Goal: Information Seeking & Learning: Understand process/instructions

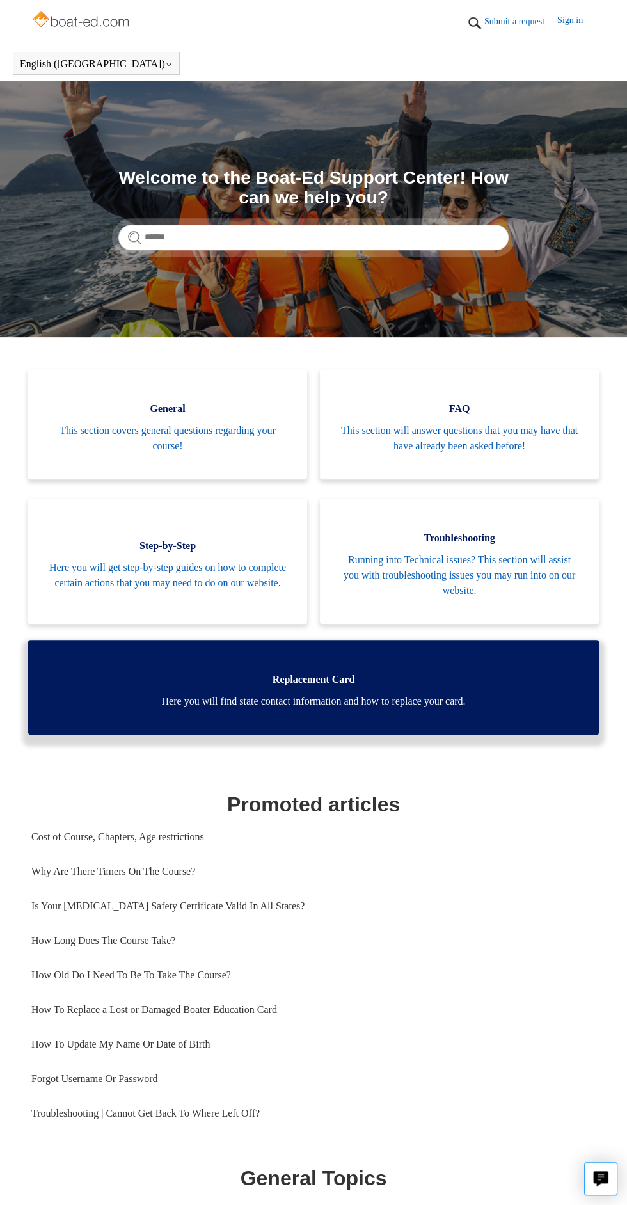
click at [419, 705] on span "Here you will find state contact information and how to replace your card." at bounding box center [313, 701] width 533 height 15
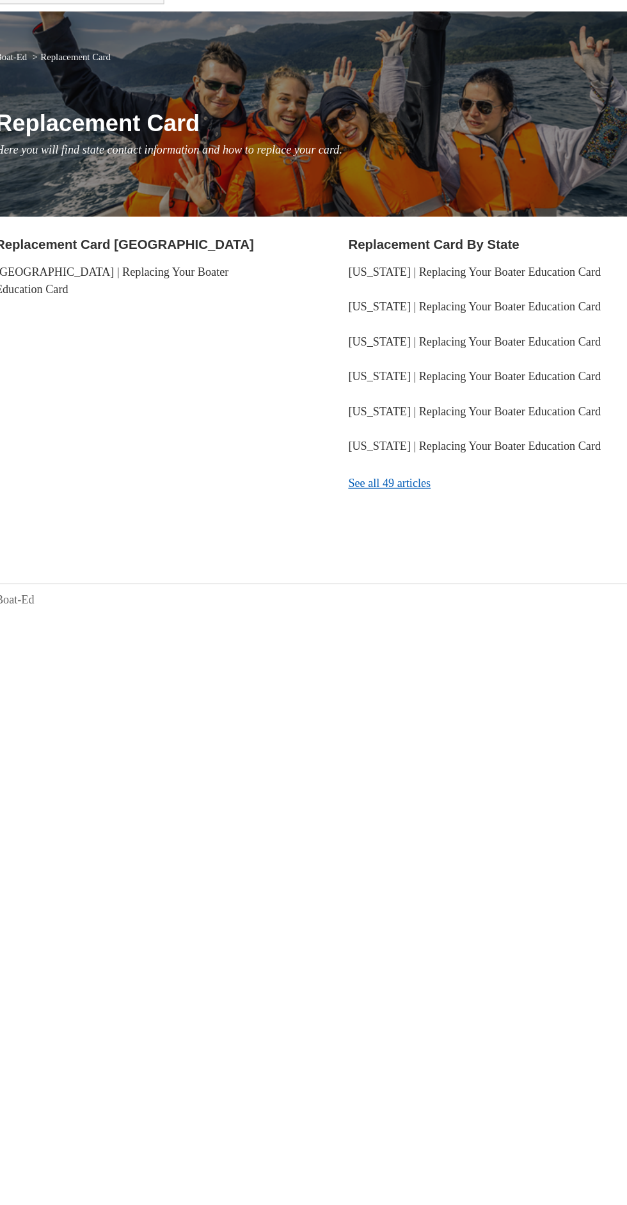
click at [408, 514] on link "See all 49 articles" at bounding box center [469, 496] width 254 height 35
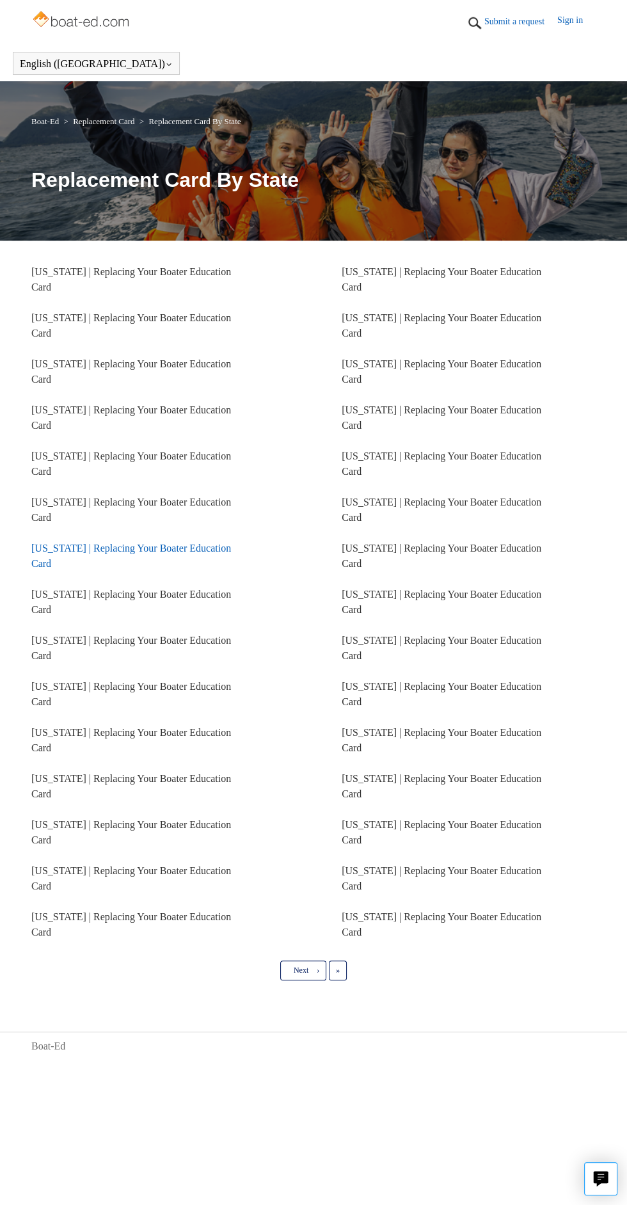
click at [88, 560] on link "Pennsylvania | Replacing Your Boater Education Card" at bounding box center [131, 556] width 200 height 26
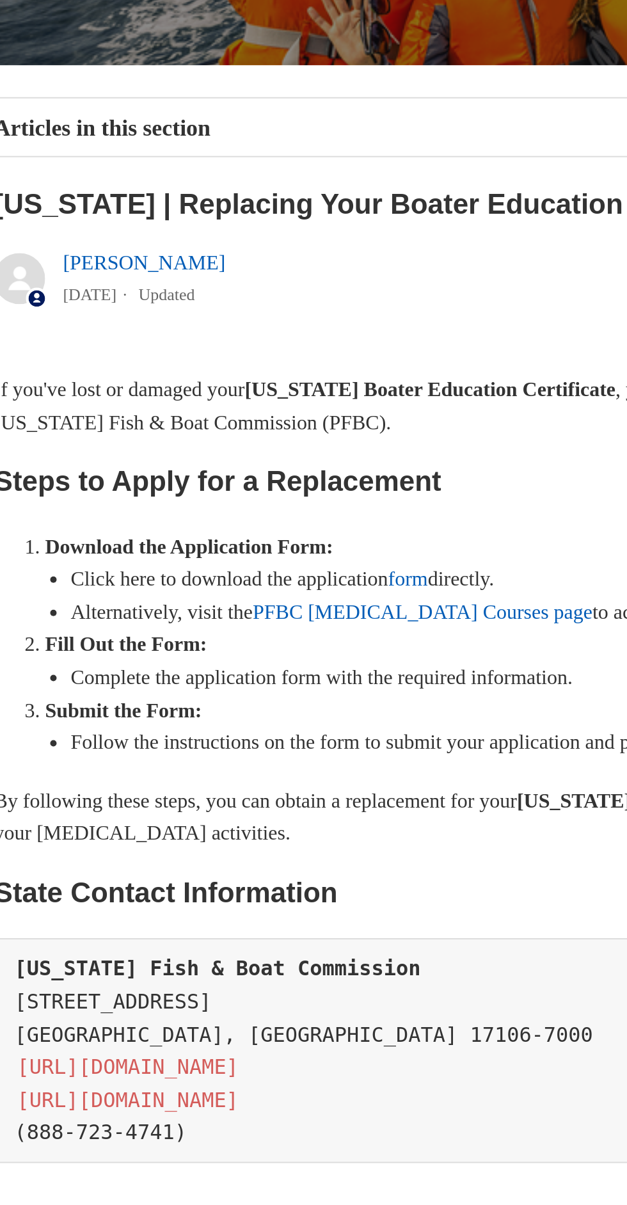
click at [248, 501] on link "form" at bounding box center [239, 499] width 20 height 11
